Goal: Information Seeking & Learning: Find specific fact

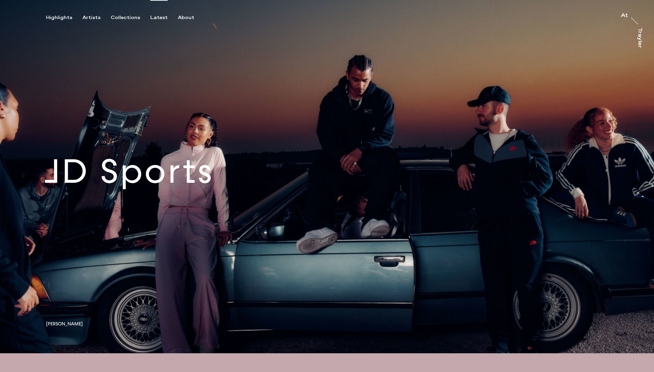
click at [156, 17] on div "Latest" at bounding box center [158, 18] width 17 height 6
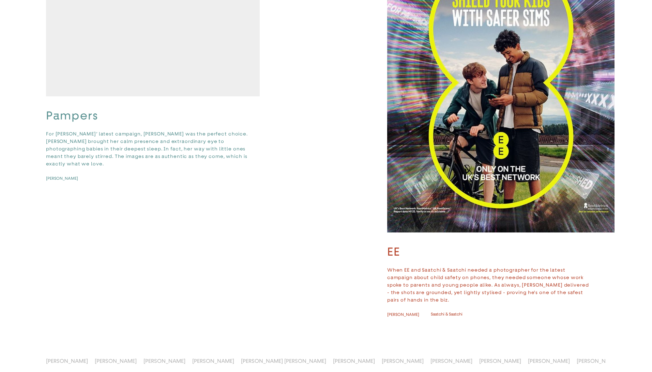
scroll to position [87, 0]
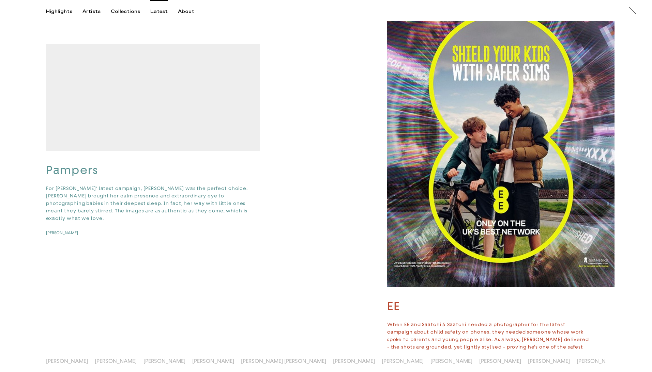
click at [441, 114] on img "button" at bounding box center [500, 137] width 227 height 300
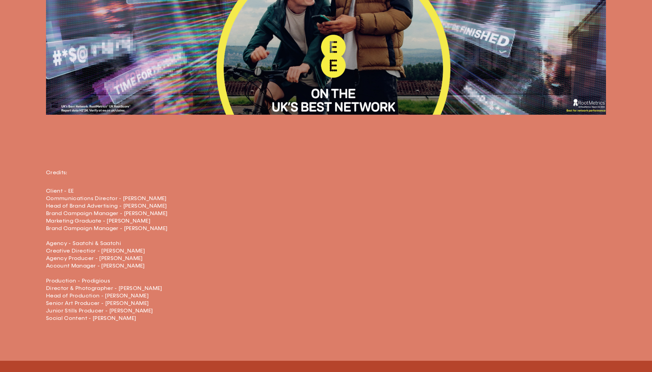
scroll to position [1544, 0]
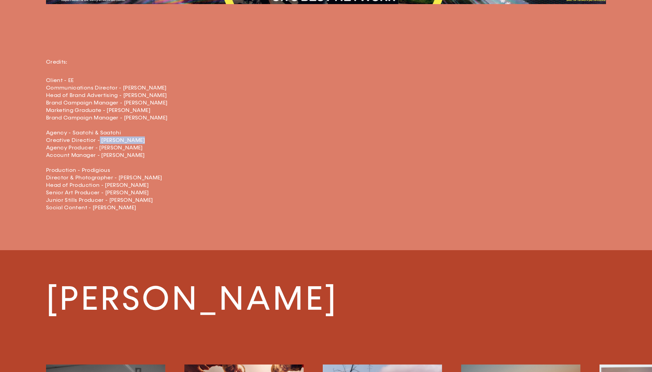
drag, startPoint x: 111, startPoint y: 140, endPoint x: 147, endPoint y: 143, distance: 35.9
click at [139, 141] on p "Client - EE Communications Director - [PERSON_NAME] Head of Brand Advertising -…" at bounding box center [165, 144] width 239 height 135
drag, startPoint x: 99, startPoint y: 147, endPoint x: 156, endPoint y: 146, distance: 56.9
click at [158, 146] on p "Client - EE Communications Director - [PERSON_NAME] Head of Brand Advertising -…" at bounding box center [165, 144] width 239 height 135
copy p "[PERSON_NAME]"
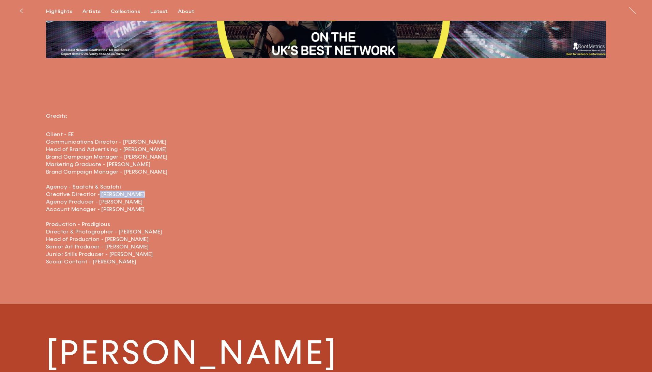
scroll to position [1490, 0]
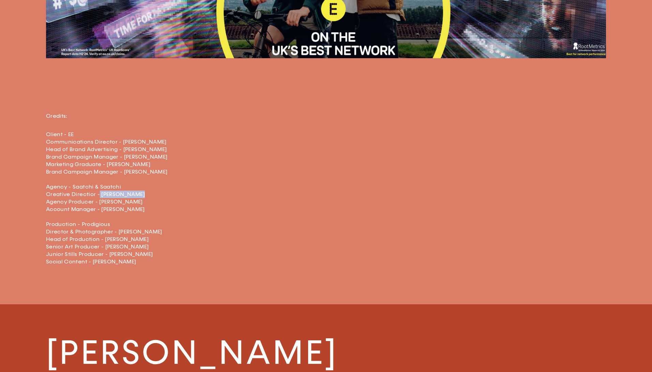
drag, startPoint x: 103, startPoint y: 246, endPoint x: 160, endPoint y: 248, distance: 56.6
click at [159, 246] on p "Client - EE Communications Director - [PERSON_NAME] Head of Brand Advertising -…" at bounding box center [165, 198] width 239 height 135
copy p "[PERSON_NAME]"
drag, startPoint x: 108, startPoint y: 254, endPoint x: 147, endPoint y: 255, distance: 39.2
click at [147, 254] on p "Client - EE Communications Director - [PERSON_NAME] Head of Brand Advertising -…" at bounding box center [165, 198] width 239 height 135
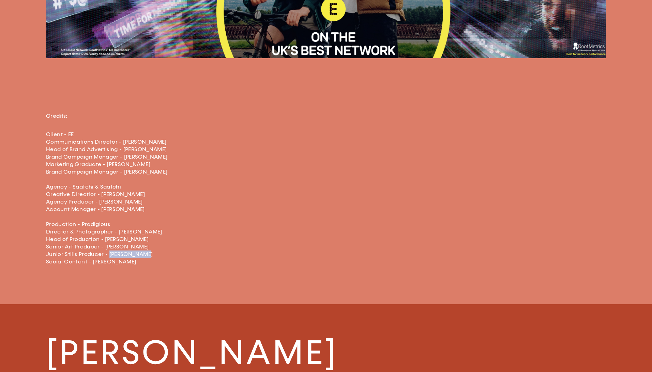
copy p "[PERSON_NAME]"
click at [150, 211] on p "Client - EE Communications Director - [PERSON_NAME] Head of Brand Advertising -…" at bounding box center [165, 198] width 239 height 135
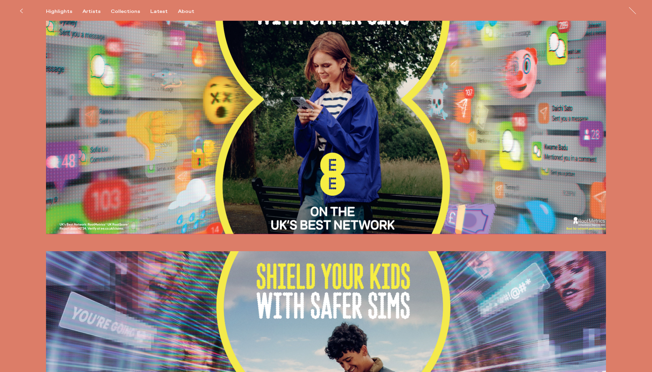
scroll to position [993, 0]
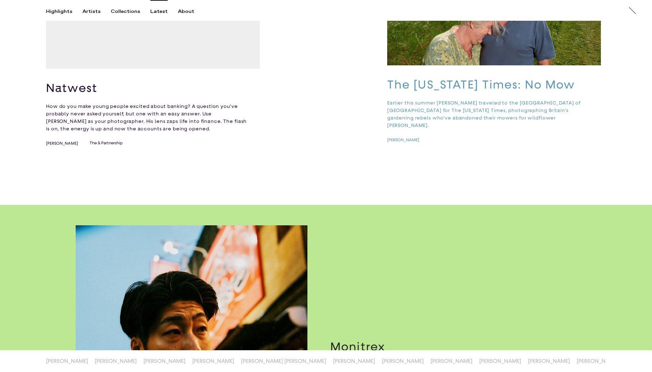
scroll to position [610, 0]
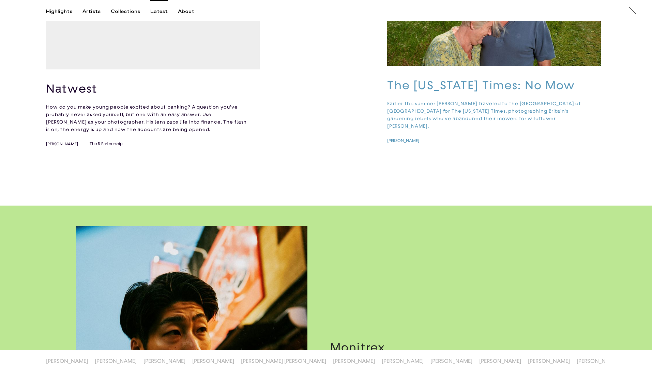
click at [230, 70] on video "button" at bounding box center [153, 16] width 214 height 107
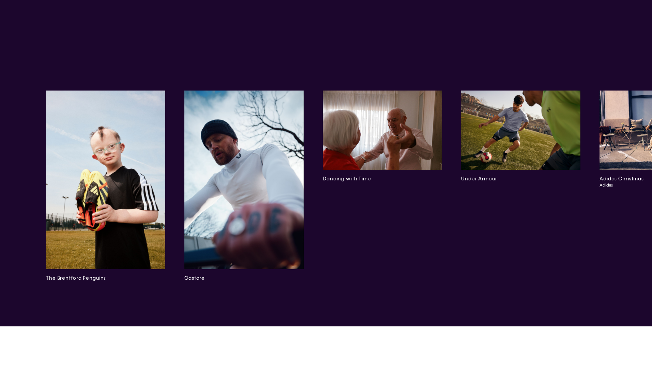
scroll to position [2614, 0]
drag, startPoint x: 94, startPoint y: 137, endPoint x: 131, endPoint y: 136, distance: 36.5
copy p "[PERSON_NAME]"
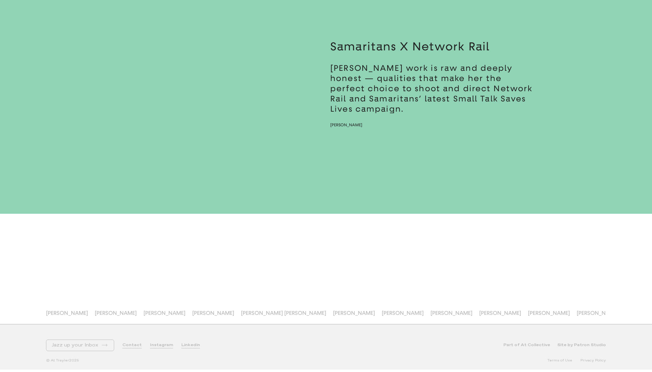
scroll to position [6818, 0]
